Goal: Task Accomplishment & Management: Use online tool/utility

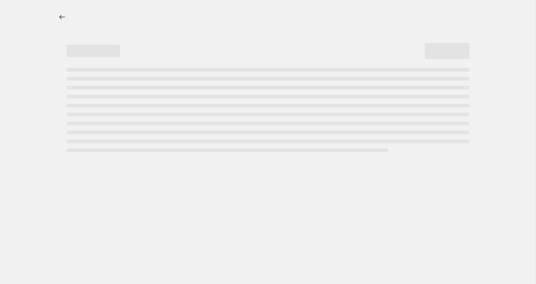
select select "percentage"
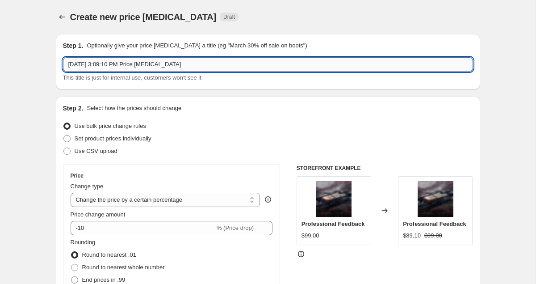
click at [193, 65] on input "Oct 6, 2025, 3:09:10 PM Price change job" at bounding box center [268, 64] width 410 height 14
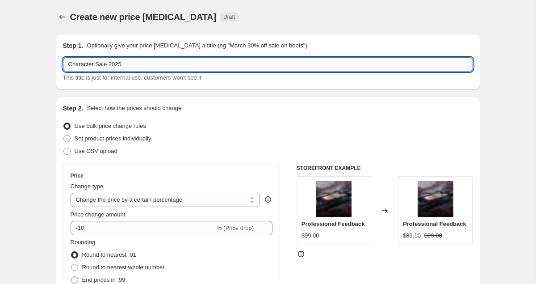
type input "Character Sale 2025"
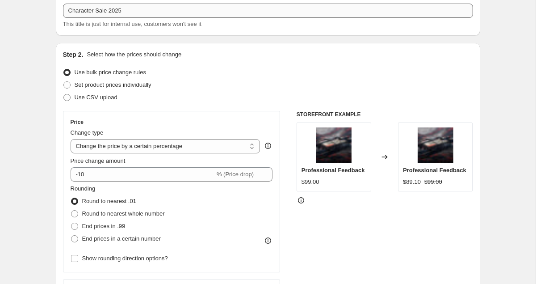
scroll to position [78, 0]
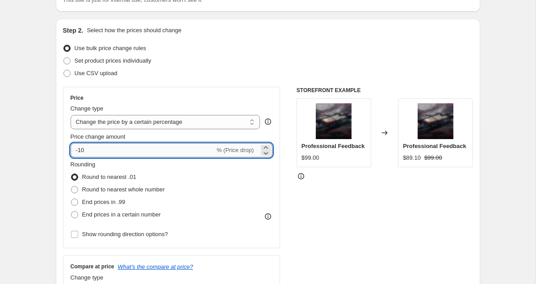
click at [130, 149] on input "-10" at bounding box center [143, 150] width 144 height 14
type input "-1"
type input "-2"
type input "-30"
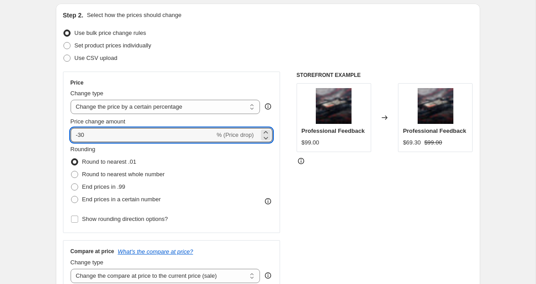
scroll to position [96, 0]
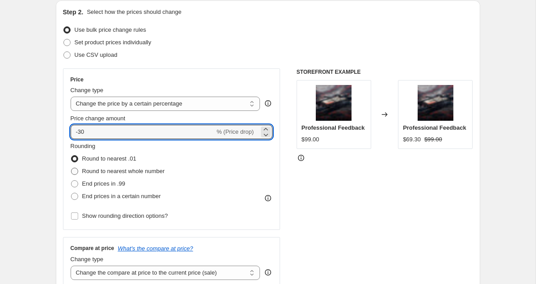
click at [109, 171] on span "Round to nearest whole number" at bounding box center [123, 171] width 83 height 7
click at [71, 168] on input "Round to nearest whole number" at bounding box center [71, 168] width 0 height 0
radio input "true"
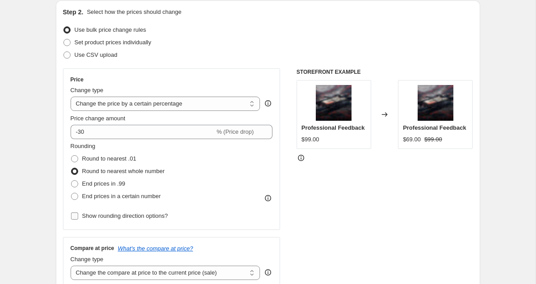
click at [97, 212] on span "Show rounding direction options?" at bounding box center [125, 215] width 86 height 9
click at [78, 212] on input "Show rounding direction options?" at bounding box center [74, 215] width 7 height 7
checkbox input "true"
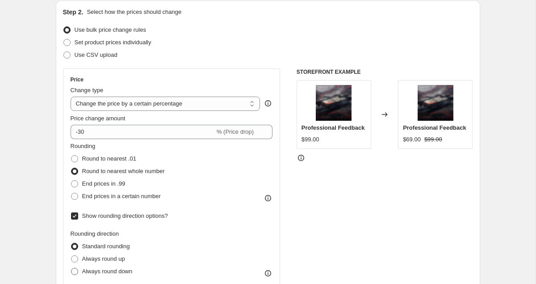
click at [98, 268] on span "Always round down" at bounding box center [107, 271] width 50 height 7
click at [71, 268] on input "Always round down" at bounding box center [71, 268] width 0 height 0
radio input "true"
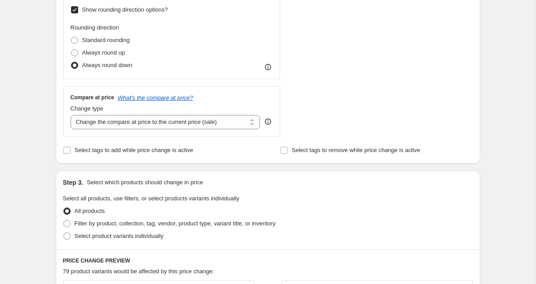
scroll to position [302, 0]
click at [115, 223] on span "Filter by product, collection, tag, vendor, product type, variant title, or inv…" at bounding box center [175, 222] width 201 height 7
click at [64, 220] on input "Filter by product, collection, tag, vendor, product type, variant title, or inv…" at bounding box center [63, 219] width 0 height 0
radio input "true"
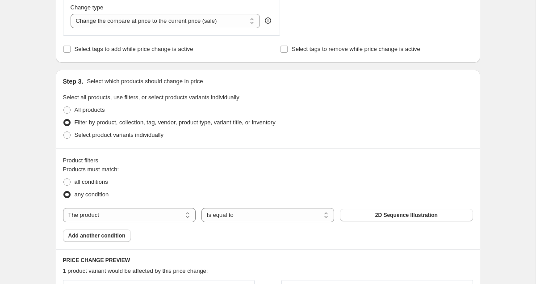
scroll to position [403, 0]
click at [124, 213] on select "The product The product's collection The product's tag The product's vendor The…" at bounding box center [129, 214] width 133 height 14
select select "collection"
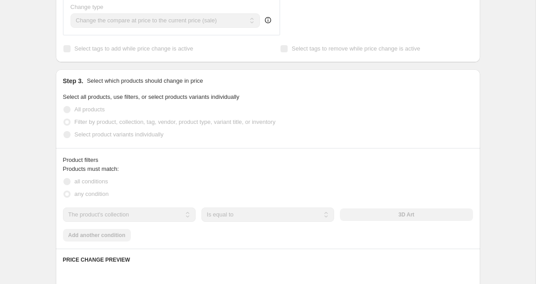
click at [230, 225] on div "Products must match: all conditions any condition The product The product's col…" at bounding box center [268, 202] width 410 height 77
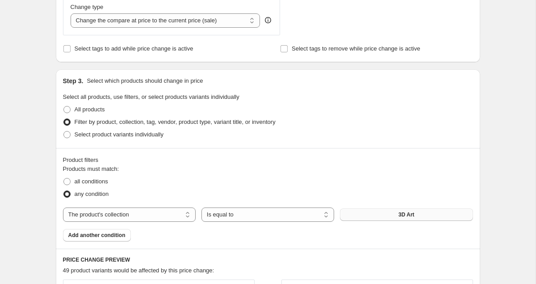
click at [370, 219] on button "3D Art" at bounding box center [406, 214] width 133 height 13
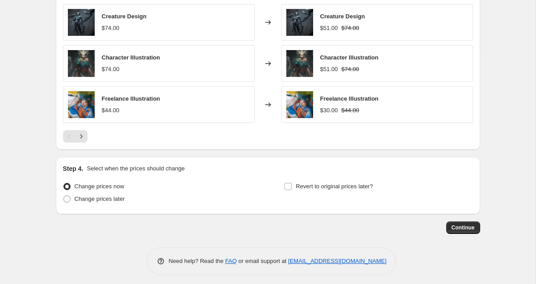
scroll to position [765, 0]
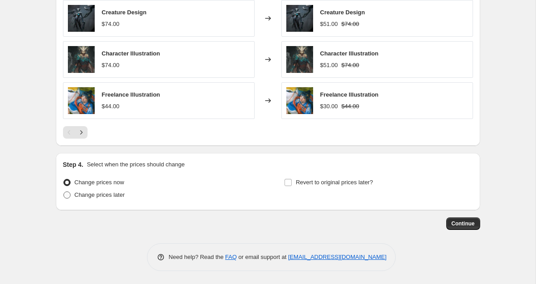
click at [120, 197] on span "Change prices later" at bounding box center [100, 194] width 50 height 7
click at [64, 192] on input "Change prices later" at bounding box center [63, 191] width 0 height 0
radio input "true"
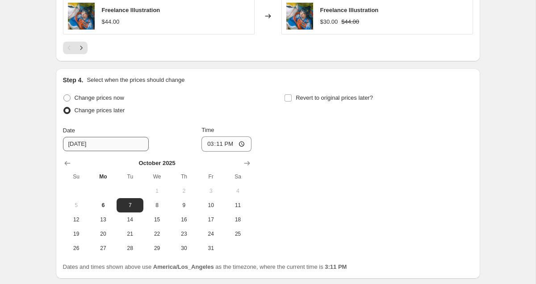
scroll to position [850, 0]
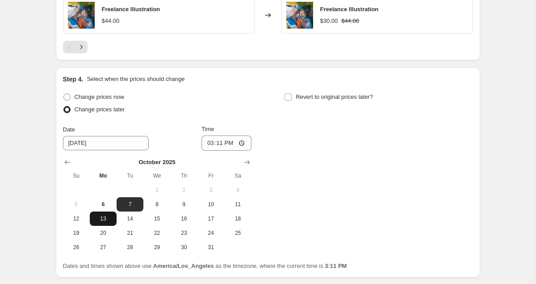
click at [104, 212] on button "13" at bounding box center [103, 218] width 27 height 14
click at [105, 206] on span "6" at bounding box center [103, 204] width 20 height 7
type input "[DATE]"
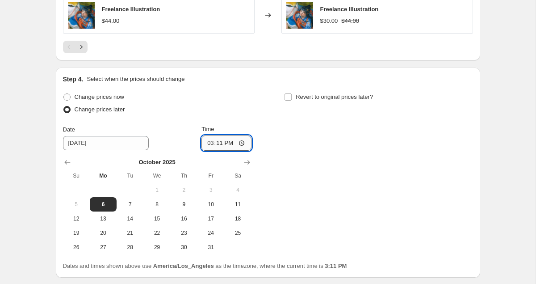
click at [207, 142] on input "15:11" at bounding box center [227, 142] width 50 height 15
type input "23:55"
click at [344, 98] on span "Revert to original prices later?" at bounding box center [334, 96] width 77 height 7
click at [292, 98] on input "Revert to original prices later?" at bounding box center [288, 96] width 7 height 7
checkbox input "true"
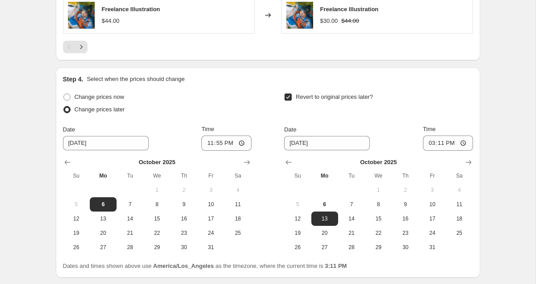
scroll to position [860, 0]
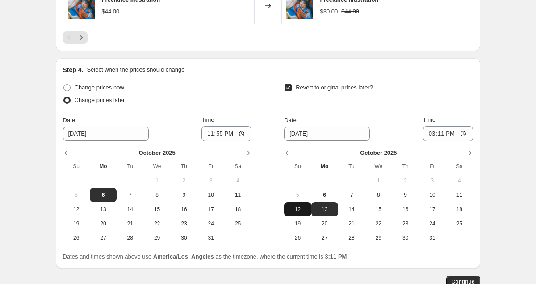
click at [305, 209] on span "12" at bounding box center [298, 209] width 20 height 7
click at [325, 209] on span "13" at bounding box center [325, 209] width 20 height 7
type input "[DATE]"
click at [428, 133] on input "15:11" at bounding box center [448, 133] width 50 height 15
type input "23:55"
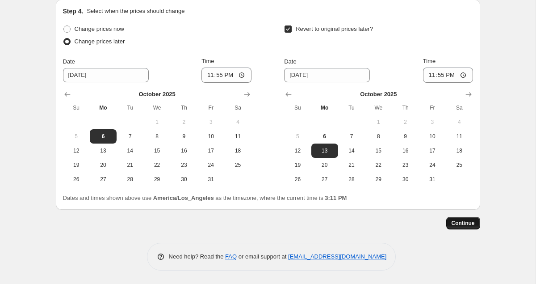
click at [468, 223] on span "Continue" at bounding box center [463, 222] width 23 height 7
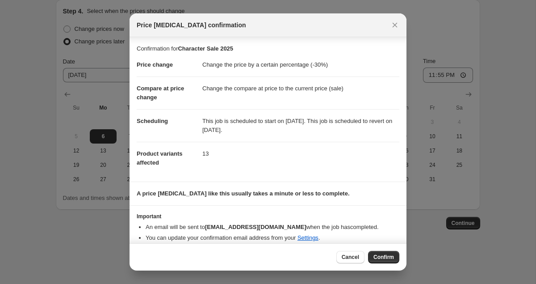
scroll to position [8, 0]
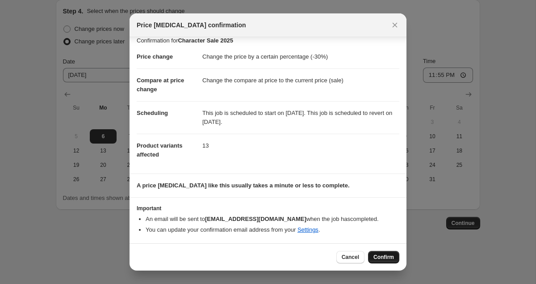
click at [390, 255] on span "Confirm" at bounding box center [384, 256] width 21 height 7
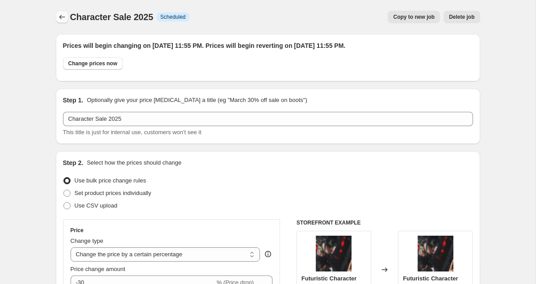
click at [65, 17] on icon "Price change jobs" at bounding box center [62, 17] width 9 height 9
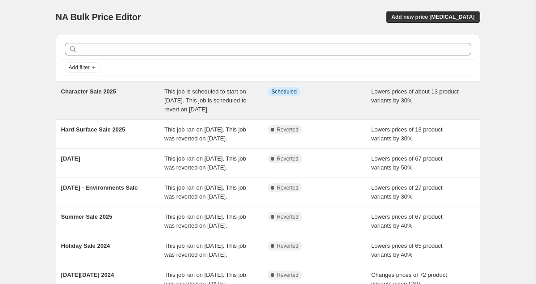
click at [208, 93] on span "This job is scheduled to start on [DATE]. This job is scheduled to revert on [D…" at bounding box center [205, 100] width 82 height 25
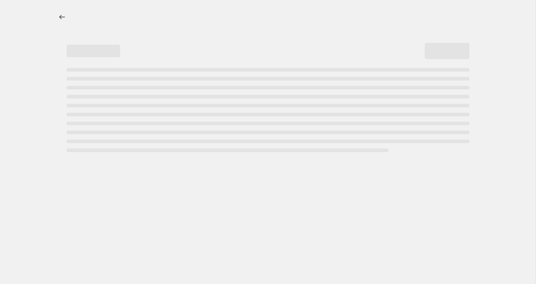
select select "percentage"
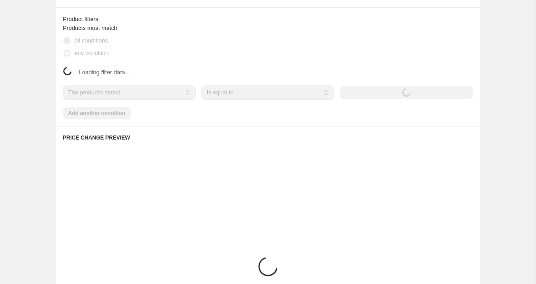
select select "collection"
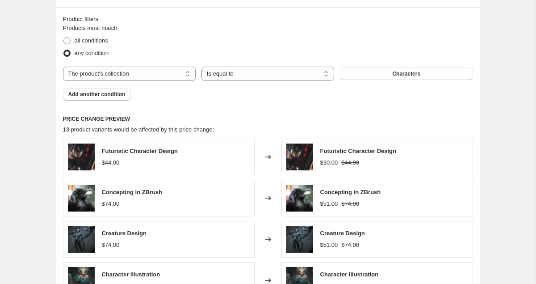
scroll to position [917, 0]
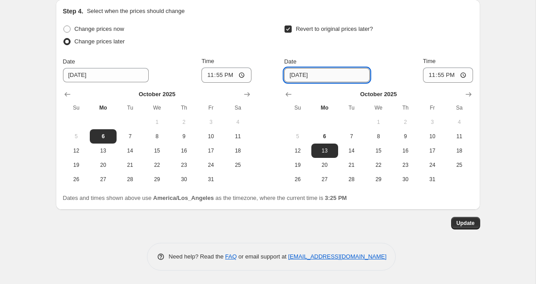
click at [332, 76] on input "[DATE]" at bounding box center [327, 75] width 86 height 14
click at [352, 147] on span "14" at bounding box center [352, 150] width 20 height 7
type input "[DATE]"
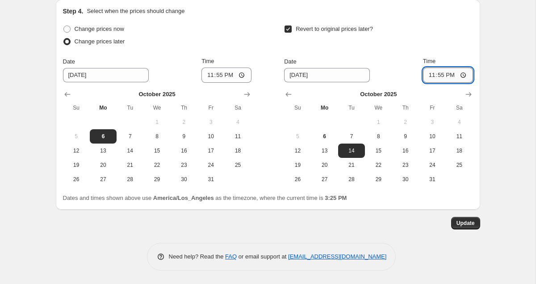
click at [429, 76] on input "23:55" at bounding box center [448, 74] width 50 height 15
type input "00:00"
click at [466, 222] on span "Update" at bounding box center [466, 222] width 18 height 7
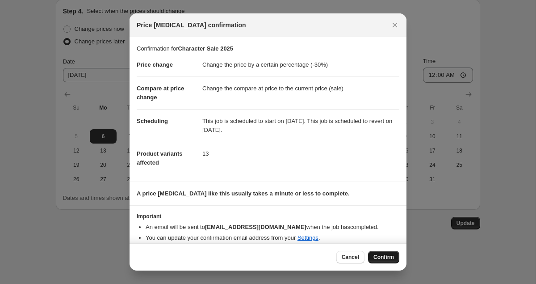
click at [392, 260] on span "Confirm" at bounding box center [384, 256] width 21 height 7
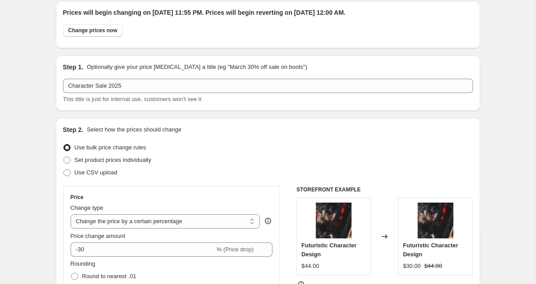
scroll to position [0, 0]
